Goal: Task Accomplishment & Management: Use online tool/utility

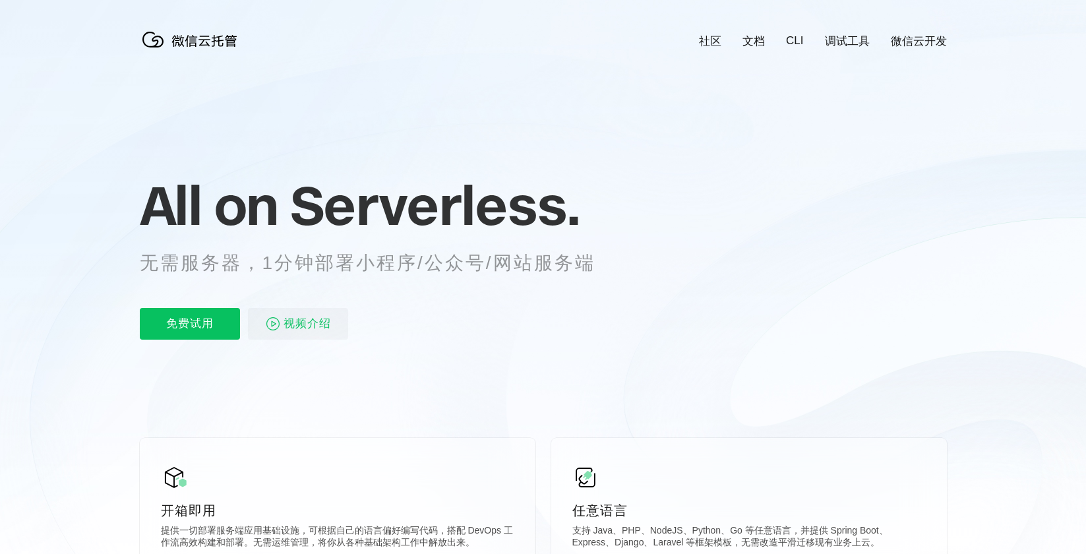
scroll to position [0, 2345]
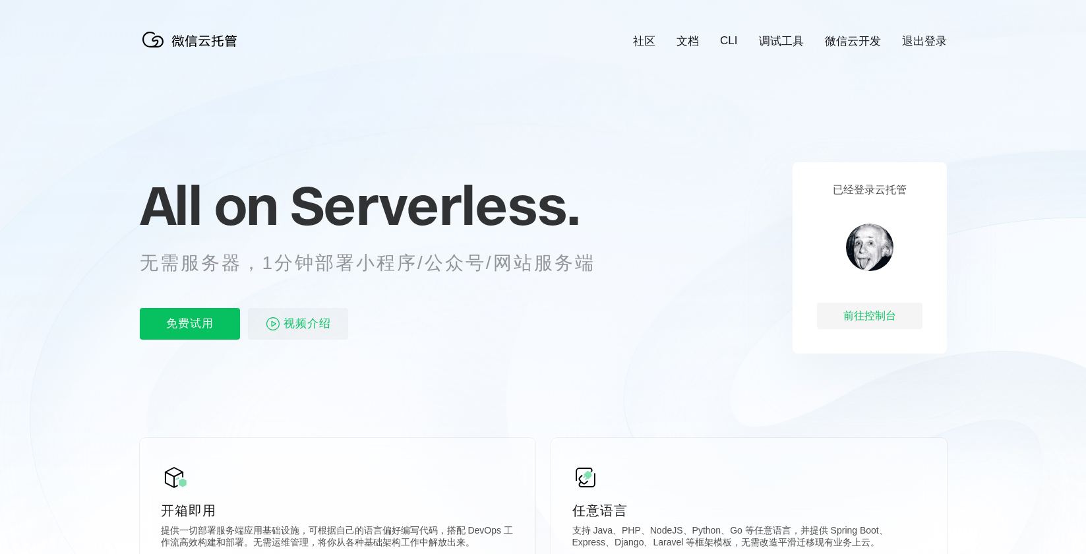
click at [459, 266] on p "无需服务器，1分钟部署小程序/公众号/网站服务端" at bounding box center [380, 263] width 480 height 26
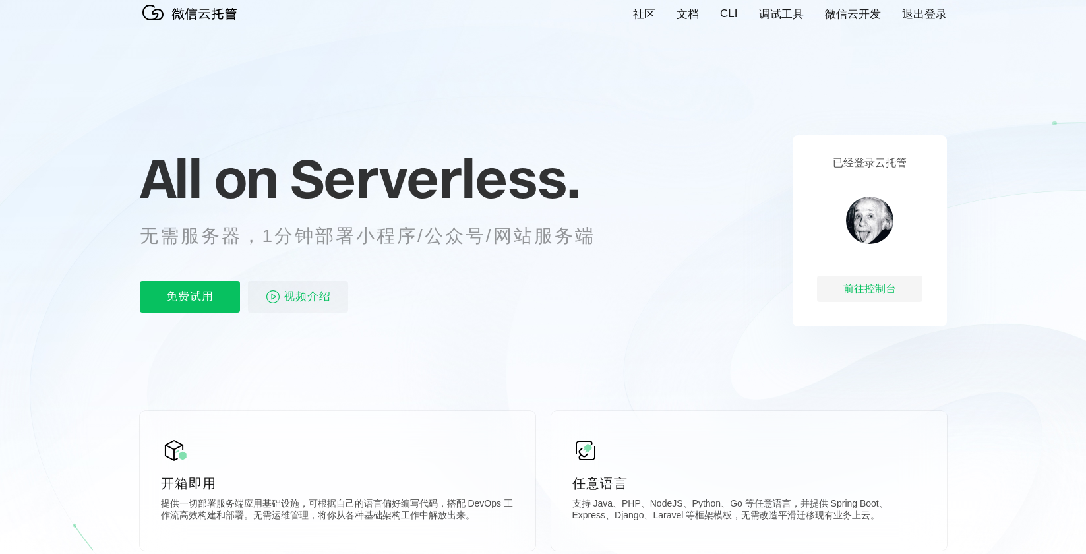
scroll to position [38, 0]
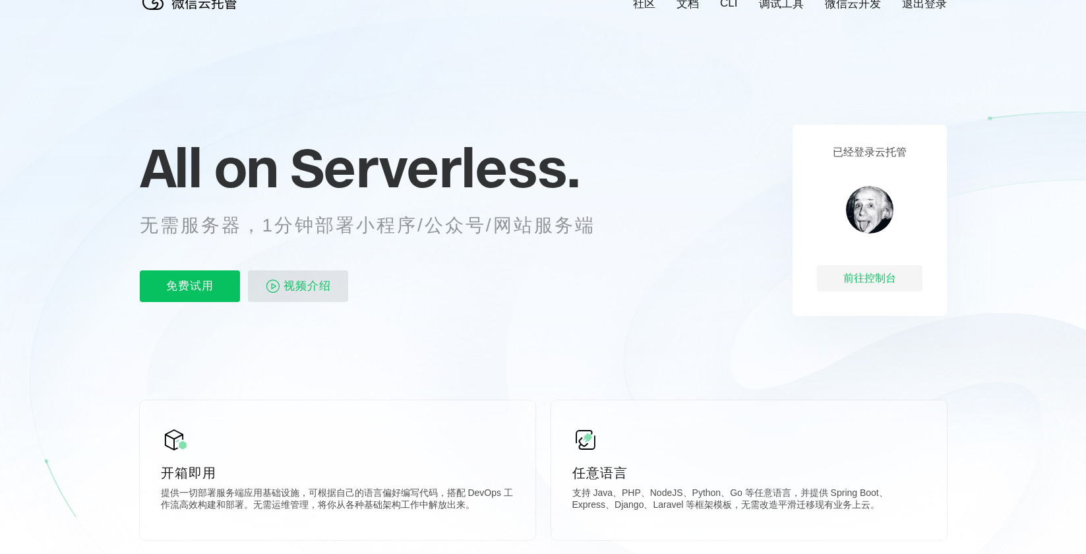
click at [318, 287] on span "视频介绍" at bounding box center [307, 286] width 47 height 32
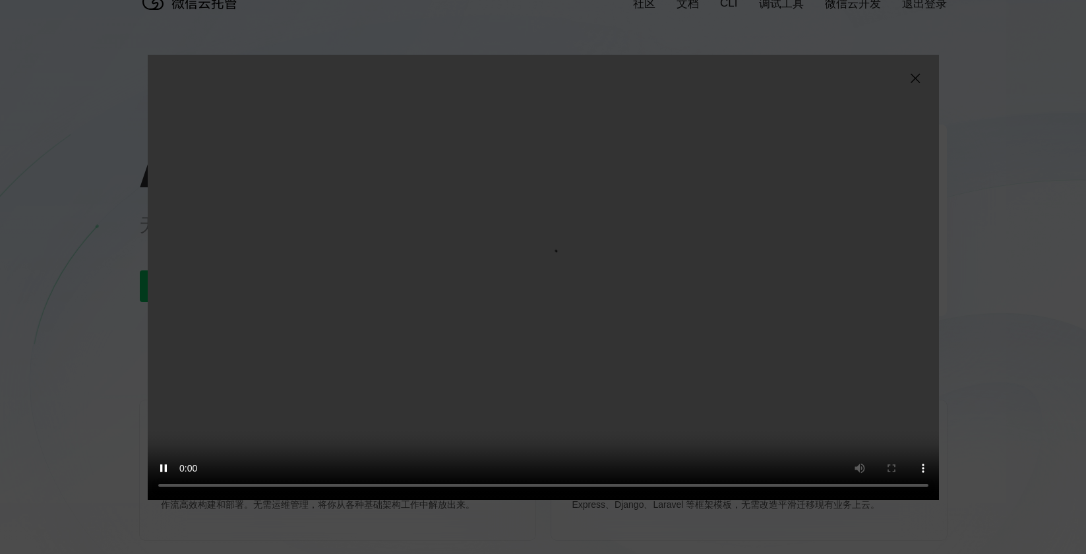
click at [658, 299] on video "抱歉，您的浏览器暂不支持播放此视频" at bounding box center [543, 277] width 791 height 445
click at [918, 76] on img at bounding box center [916, 79] width 16 height 16
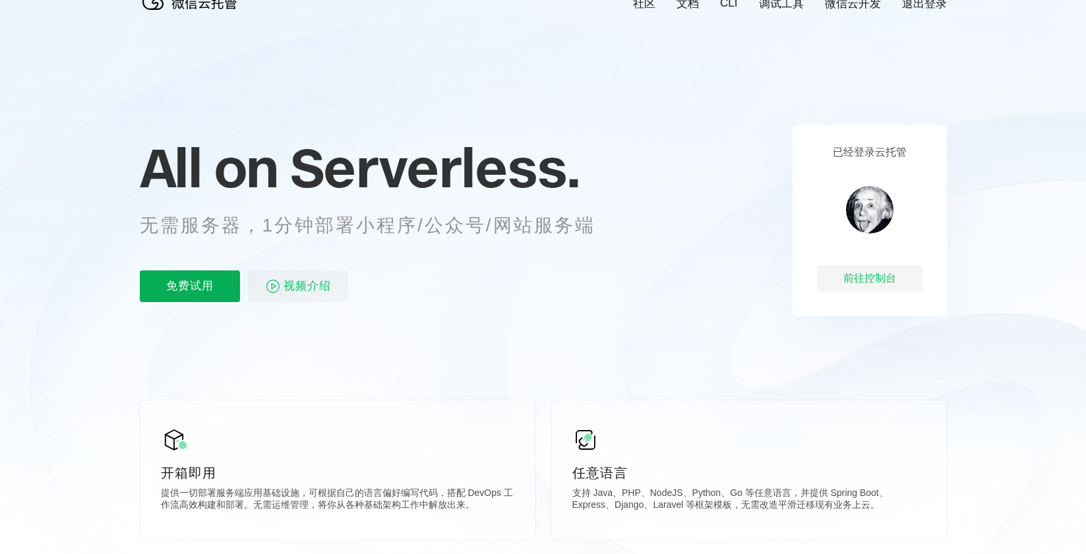
click at [208, 286] on p "免费试用" at bounding box center [190, 286] width 100 height 32
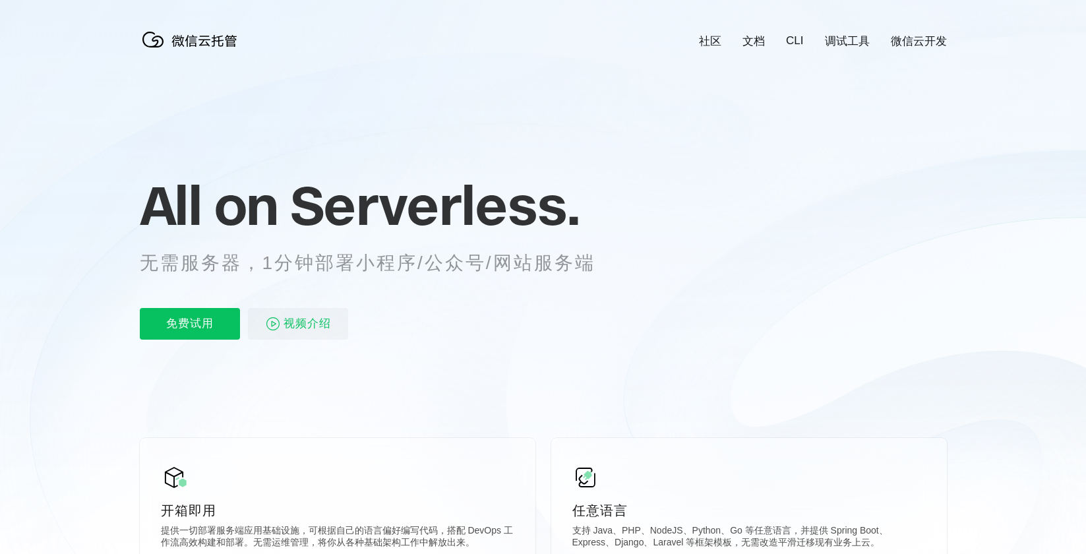
scroll to position [0, 2345]
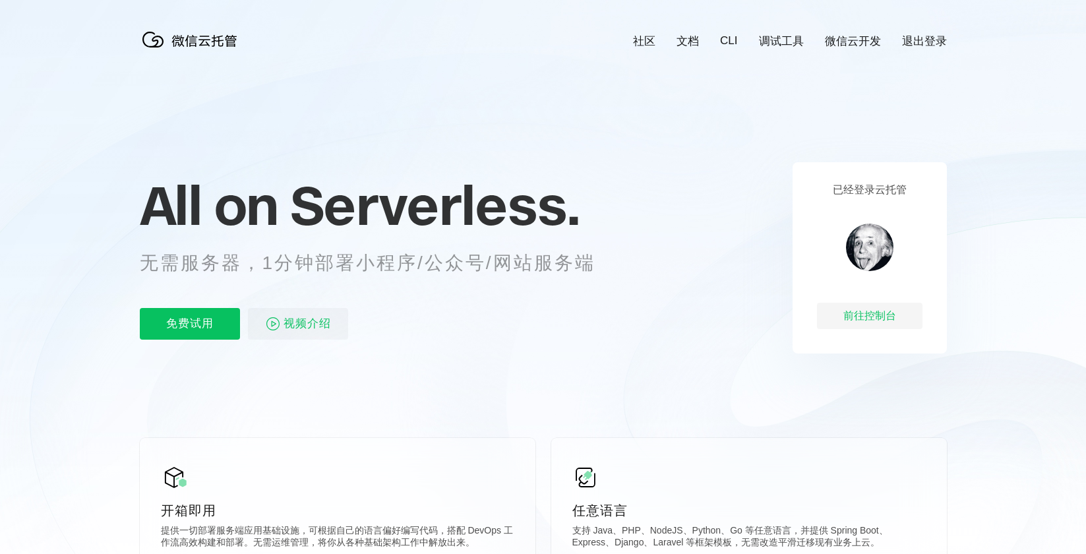
click at [571, 289] on div "All on Serverless. 无需服务器，1分钟部署小程序/公众号/网站服务端 免费试用 视频介绍" at bounding box center [384, 257] width 488 height 191
click at [854, 320] on div "前往控制台" at bounding box center [870, 316] width 106 height 26
